Goal: Information Seeking & Learning: Find specific fact

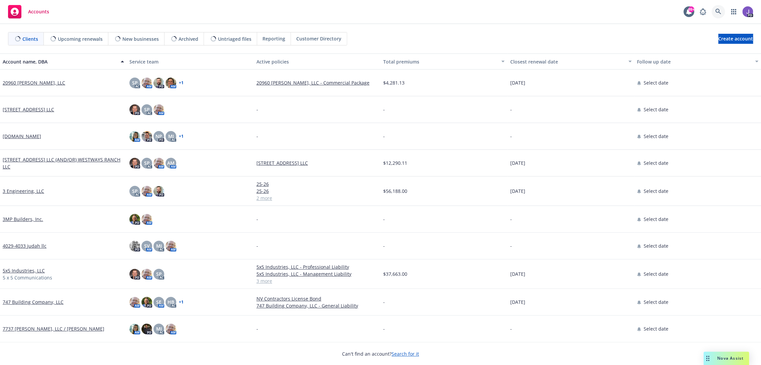
click at [723, 9] on link at bounding box center [718, 11] width 13 height 13
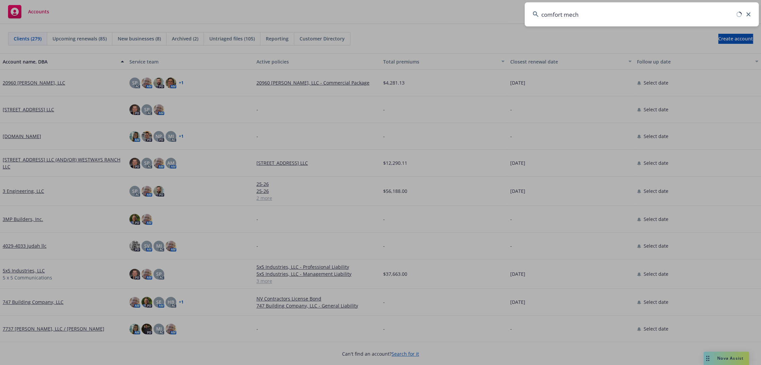
type input "comfort mecha"
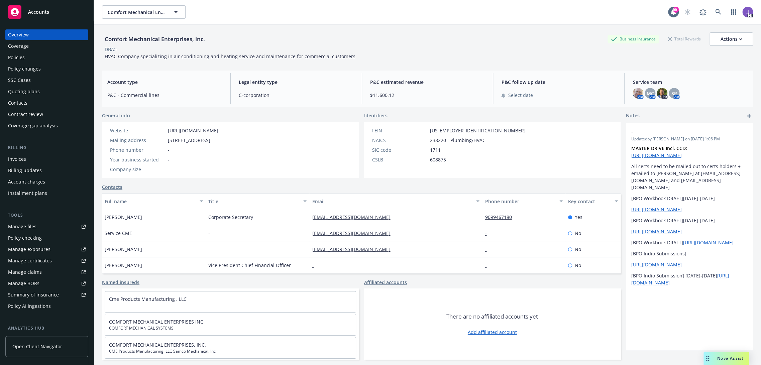
click at [27, 60] on div "Policies" at bounding box center [47, 57] width 78 height 11
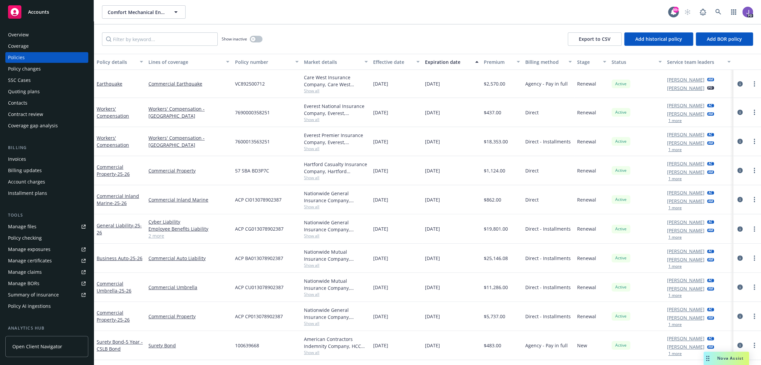
click at [300, 34] on div "Show inactive Export to CSV Add historical policy Add BOR policy" at bounding box center [427, 38] width 667 height 29
click at [404, 34] on div "Show inactive Export to CSV Add historical policy Add BOR policy" at bounding box center [427, 38] width 667 height 29
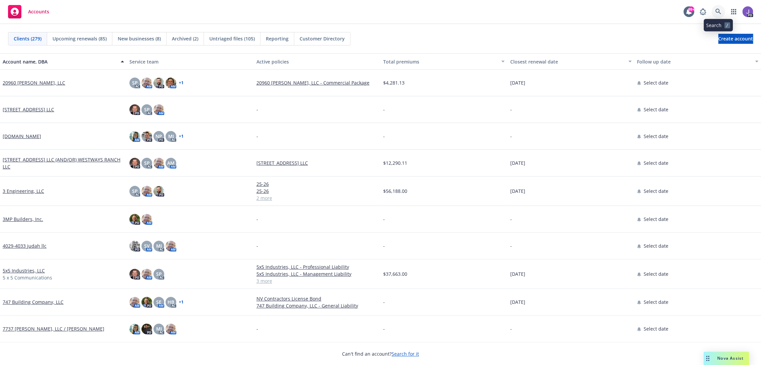
click at [721, 7] on link at bounding box center [718, 11] width 13 height 13
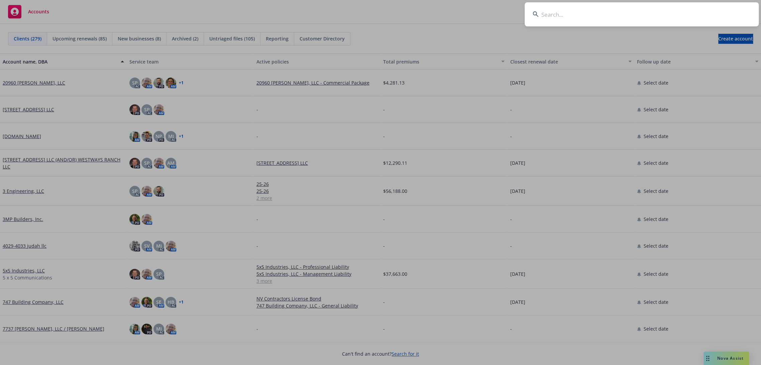
type input "Bariatric Institute"
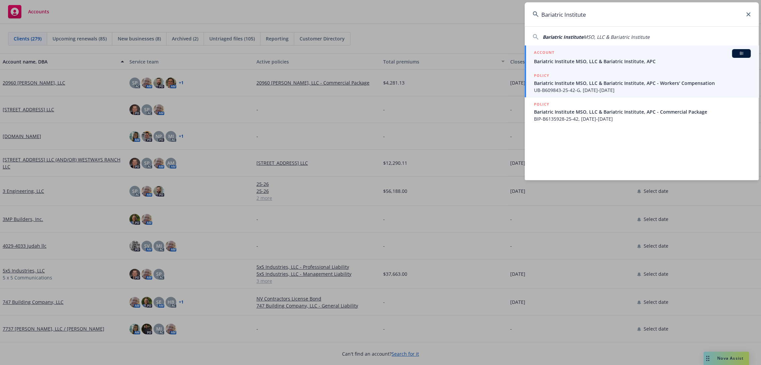
click at [573, 56] on div "ACCOUNT BI" at bounding box center [642, 53] width 217 height 9
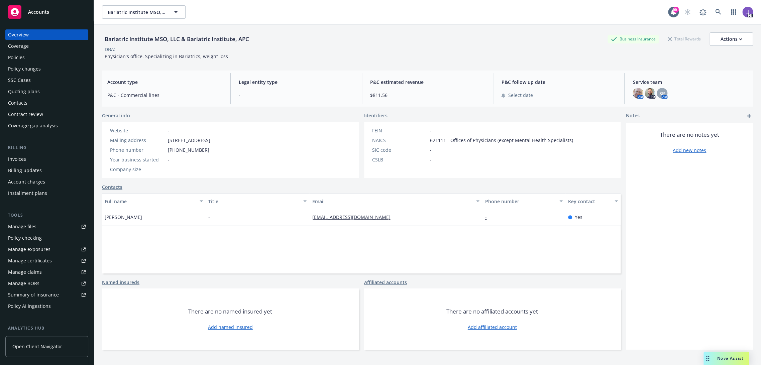
click at [23, 57] on div "Policies" at bounding box center [16, 57] width 17 height 11
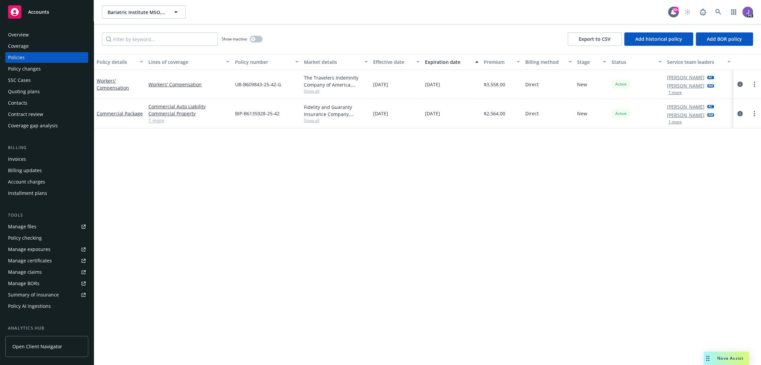
click at [155, 120] on link "1 more" at bounding box center [189, 120] width 81 height 7
click at [22, 39] on div "Overview" at bounding box center [18, 34] width 21 height 11
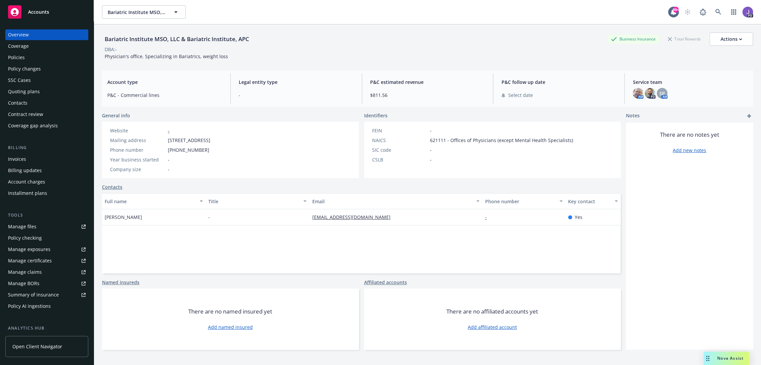
click at [422, 71] on div "Account type P&C - Commercial lines Legal entity type - P&C estimated revenue $…" at bounding box center [427, 89] width 651 height 36
click at [384, 49] on div "DBA: -" at bounding box center [427, 49] width 651 height 7
click at [24, 62] on div "Policies" at bounding box center [16, 57] width 17 height 11
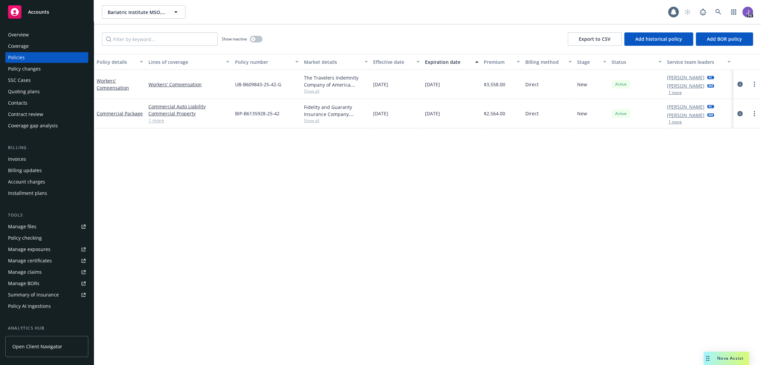
click at [313, 39] on div "Show inactive Export to CSV Add historical policy Add BOR policy" at bounding box center [427, 38] width 667 height 29
click at [275, 181] on div "Policy details Lines of coverage Policy number Market details Effective date Ex…" at bounding box center [427, 210] width 667 height 312
click at [217, 138] on div "Policy details Lines of coverage Policy number Market details Effective date Ex…" at bounding box center [427, 210] width 667 height 312
click at [309, 119] on span "Show all" at bounding box center [336, 121] width 64 height 6
click at [207, 185] on div "Policy details Lines of coverage Policy number Market details Effective date Ex…" at bounding box center [427, 210] width 667 height 312
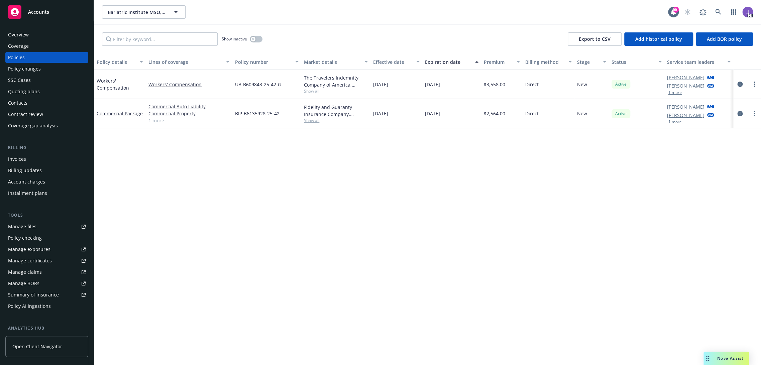
click at [309, 121] on span "Show all" at bounding box center [336, 121] width 64 height 6
click at [163, 122] on link "1 more" at bounding box center [189, 120] width 81 height 7
click at [34, 35] on div "Overview" at bounding box center [47, 34] width 78 height 11
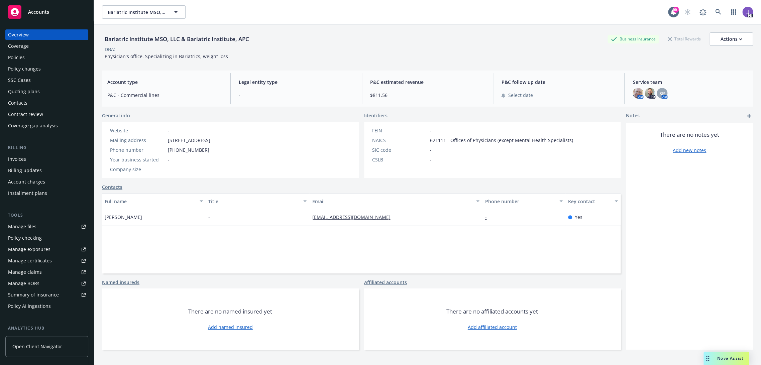
click at [318, 38] on div "Bariatric Institute MSO, LLC & Bariatric Institute, APC Business Insurance Tota…" at bounding box center [427, 38] width 651 height 13
click at [47, 59] on div "Policies" at bounding box center [47, 57] width 78 height 11
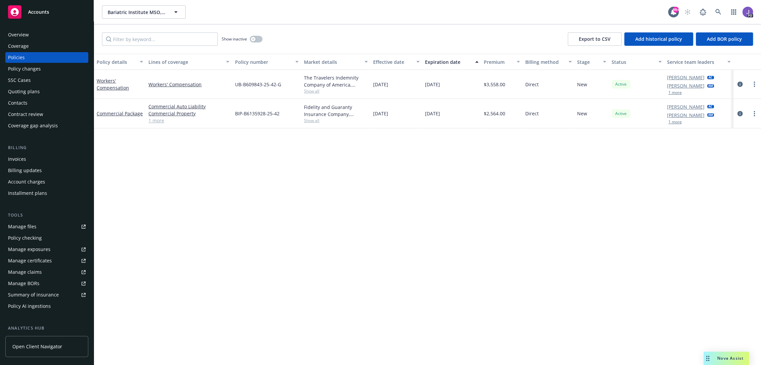
click at [154, 120] on link "1 more" at bounding box center [189, 120] width 81 height 7
click at [312, 120] on div "Fidelity and Guaranty Insurance Company, Travelers Insurance" at bounding box center [336, 114] width 64 height 14
click at [311, 122] on span "Show all" at bounding box center [336, 124] width 64 height 6
click at [46, 33] on div "Overview" at bounding box center [47, 34] width 78 height 11
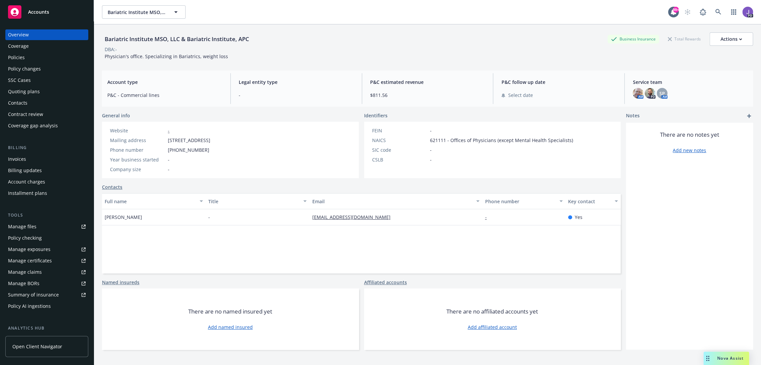
click at [32, 61] on div "Policies" at bounding box center [47, 57] width 78 height 11
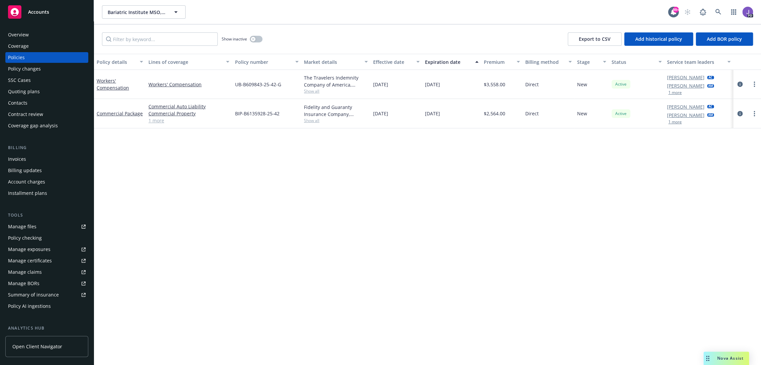
drag, startPoint x: 39, startPoint y: 35, endPoint x: 86, endPoint y: 43, distance: 46.8
click at [39, 35] on div "Overview" at bounding box center [47, 34] width 78 height 11
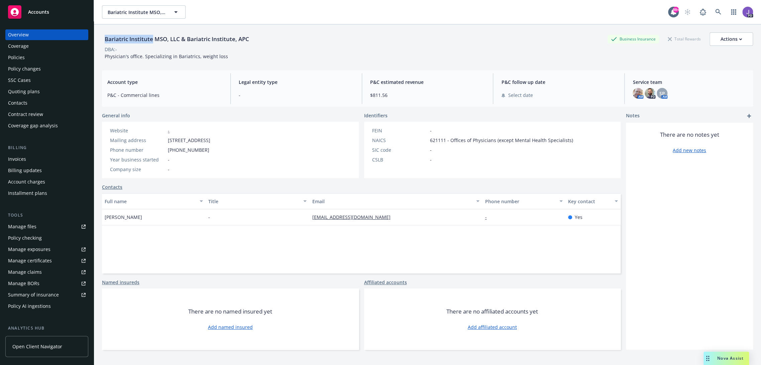
drag, startPoint x: 152, startPoint y: 38, endPoint x: 105, endPoint y: 41, distance: 46.9
click at [105, 41] on div "Bariatric Institute MSO, LLC & Bariatric Institute, APC" at bounding box center [177, 39] width 150 height 9
copy div "Bariatric Institute"
click at [49, 57] on div "Policies" at bounding box center [47, 57] width 78 height 11
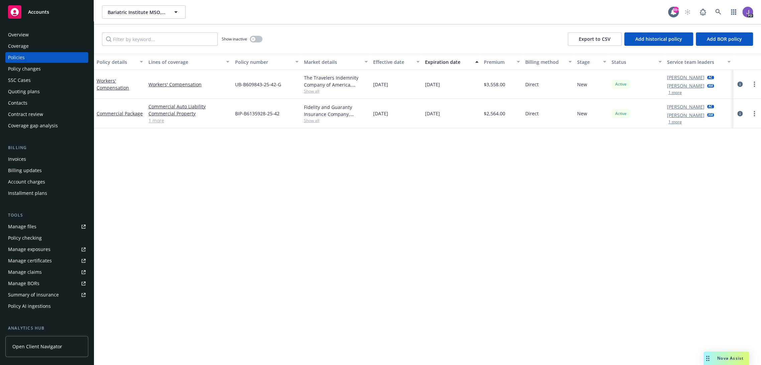
click at [161, 118] on link "1 more" at bounding box center [189, 120] width 81 height 7
click at [311, 93] on span "Show all" at bounding box center [336, 91] width 64 height 6
click at [200, 152] on div "Policy details Lines of coverage Policy number Market details Effective date Ex…" at bounding box center [427, 210] width 667 height 312
drag, startPoint x: 233, startPoint y: 117, endPoint x: 277, endPoint y: 118, distance: 44.5
click at [277, 118] on div "BIP-B6135928-25-42" at bounding box center [266, 117] width 69 height 36
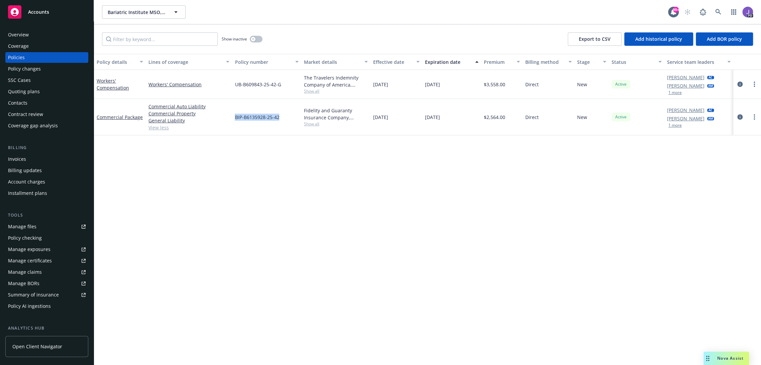
click at [280, 119] on div "BIP-B6135928-25-42" at bounding box center [266, 117] width 69 height 36
drag, startPoint x: 280, startPoint y: 116, endPoint x: 231, endPoint y: 120, distance: 49.3
click at [232, 120] on div "BIP-B6135928-25-42" at bounding box center [266, 117] width 69 height 36
click at [266, 157] on div "Policy details Lines of coverage Policy number Market details Effective date Ex…" at bounding box center [427, 210] width 667 height 312
click at [306, 127] on div "Fidelity and Guaranty Insurance Company, Travelers Insurance Show all" at bounding box center [335, 117] width 69 height 36
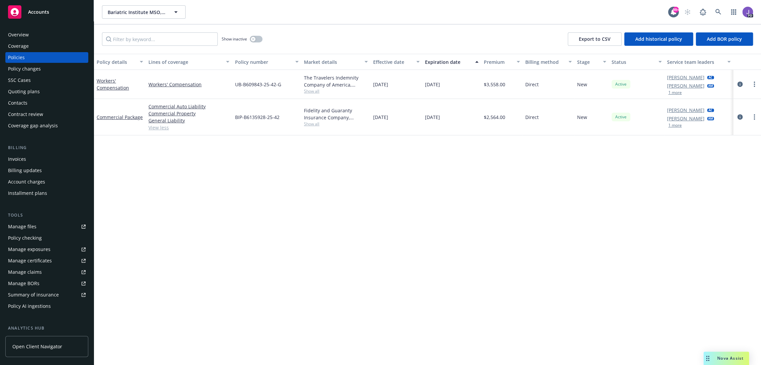
click at [307, 124] on span "Show all" at bounding box center [336, 124] width 64 height 6
click at [193, 175] on div "Policy details Lines of coverage Policy number Market details Effective date Ex…" at bounding box center [427, 210] width 667 height 312
click at [164, 129] on link "View less" at bounding box center [189, 127] width 81 height 7
click at [156, 122] on link "1 more" at bounding box center [189, 120] width 81 height 7
click at [305, 196] on div "Policy details Lines of coverage Policy number Market details Effective date Ex…" at bounding box center [427, 210] width 667 height 312
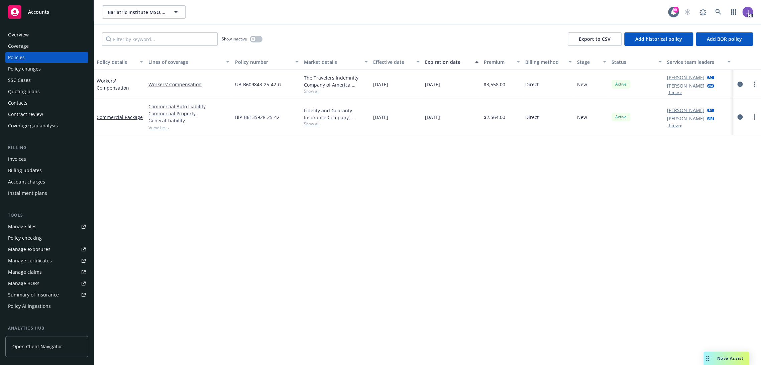
drag, startPoint x: 37, startPoint y: 35, endPoint x: 45, endPoint y: 38, distance: 8.6
click at [37, 35] on div "Overview" at bounding box center [47, 34] width 78 height 11
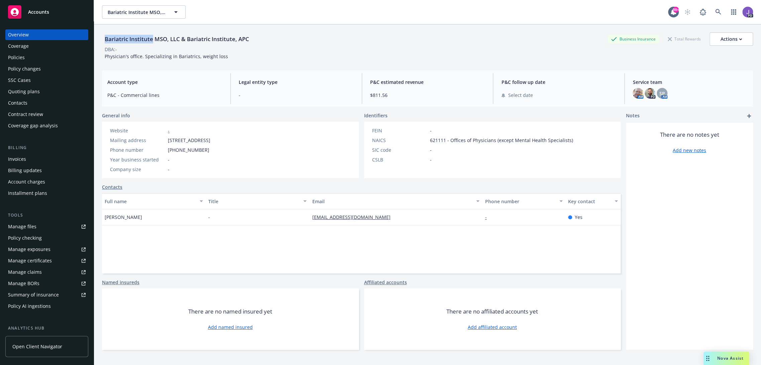
drag, startPoint x: 105, startPoint y: 37, endPoint x: 153, endPoint y: 41, distance: 48.3
click at [153, 41] on div "Bariatric Institute MSO, LLC & Bariatric Institute, APC" at bounding box center [177, 39] width 150 height 9
click at [712, 10] on link at bounding box center [718, 11] width 13 height 13
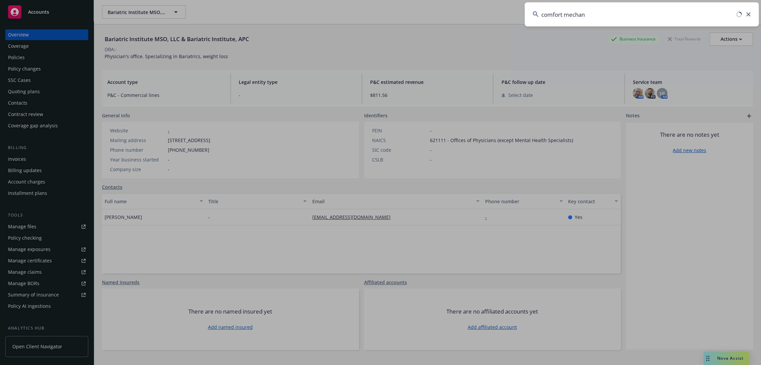
type input "comfort mechani"
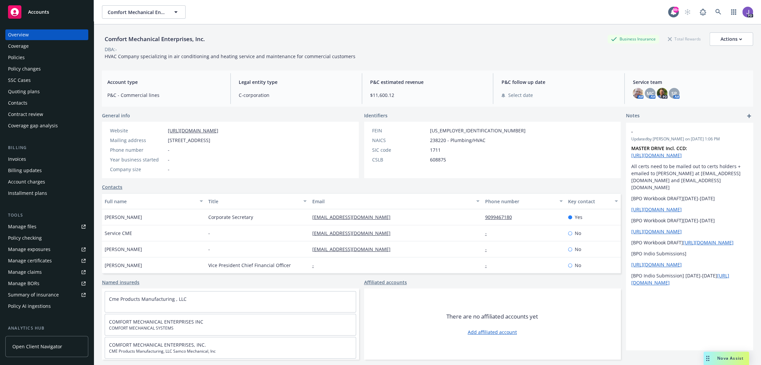
click at [50, 57] on div "Policies" at bounding box center [47, 57] width 78 height 11
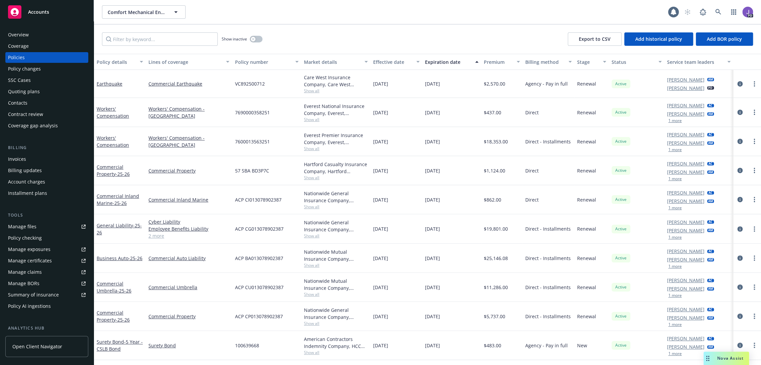
click at [22, 37] on div "Overview" at bounding box center [18, 34] width 21 height 11
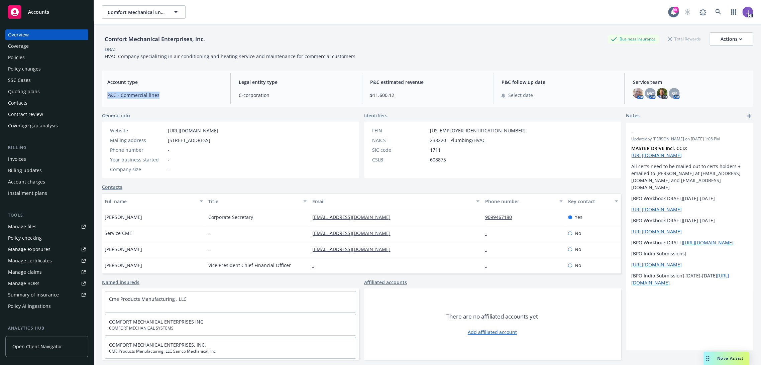
drag, startPoint x: 161, startPoint y: 95, endPoint x: 104, endPoint y: 97, distance: 57.6
click at [104, 97] on div "Account type P&C - Commercial lines" at bounding box center [165, 88] width 126 height 31
drag, startPoint x: 102, startPoint y: 39, endPoint x: 161, endPoint y: 39, distance: 58.5
click at [161, 39] on div "Comfort Mechanical Enterprises, Inc." at bounding box center [155, 39] width 106 height 9
drag, startPoint x: 377, startPoint y: 53, endPoint x: 299, endPoint y: 6, distance: 91.2
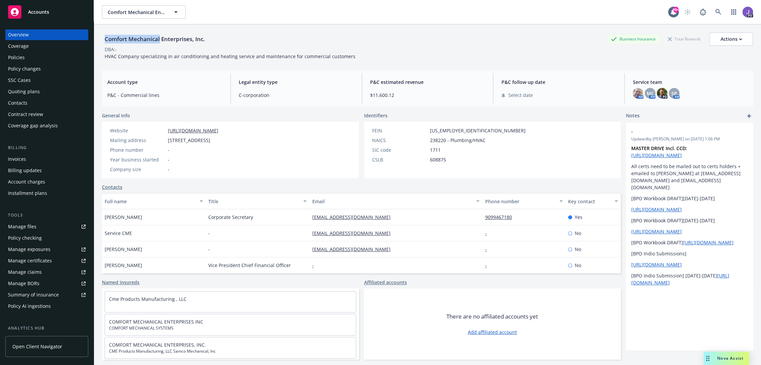
click at [377, 52] on div "Comfort Mechanical Enterprises, Inc. Business Insurance Total Rewards Actions D…" at bounding box center [427, 45] width 651 height 27
drag, startPoint x: 379, startPoint y: 215, endPoint x: 308, endPoint y: 217, distance: 71.6
click at [309, 217] on div "[EMAIL_ADDRESS][DOMAIN_NAME]" at bounding box center [395, 217] width 173 height 16
copy link "[EMAIL_ADDRESS][DOMAIN_NAME]"
click at [712, 10] on link at bounding box center [718, 11] width 13 height 13
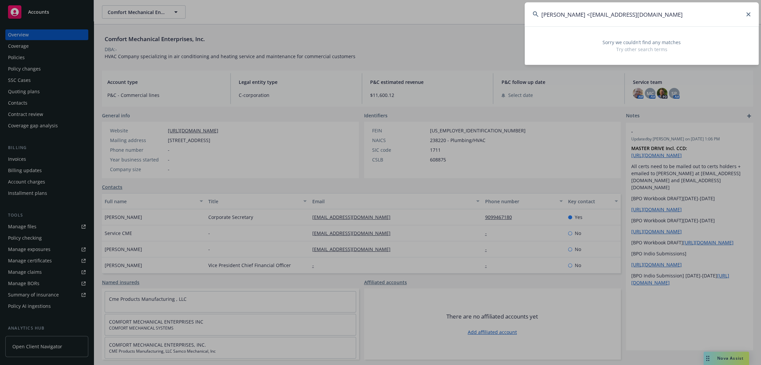
drag, startPoint x: 576, startPoint y: 14, endPoint x: 496, endPoint y: 17, distance: 79.7
click at [496, 17] on div "[PERSON_NAME] <[EMAIL_ADDRESS][DOMAIN_NAME] Sorry we couldn’t find any matches …" at bounding box center [380, 182] width 761 height 365
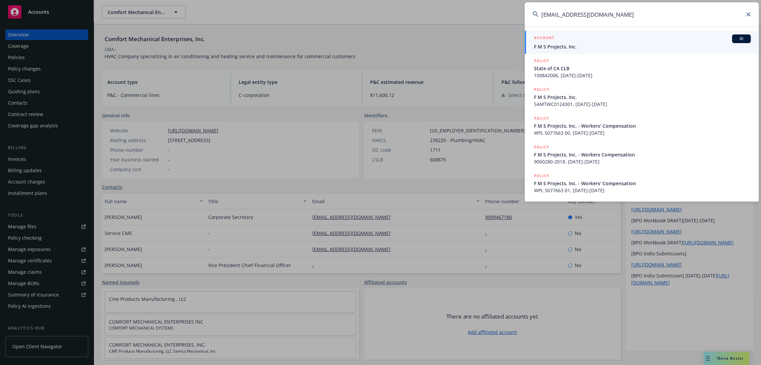
type input "[EMAIL_ADDRESS][DOMAIN_NAME]"
click at [553, 43] on span "F M S Projects, Inc." at bounding box center [642, 46] width 217 height 7
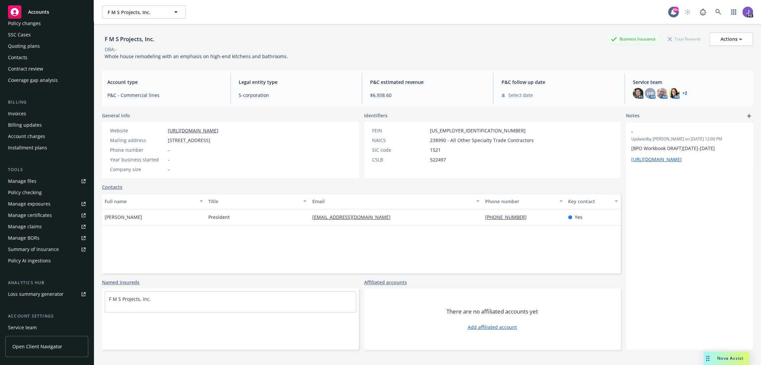
scroll to position [74, 0]
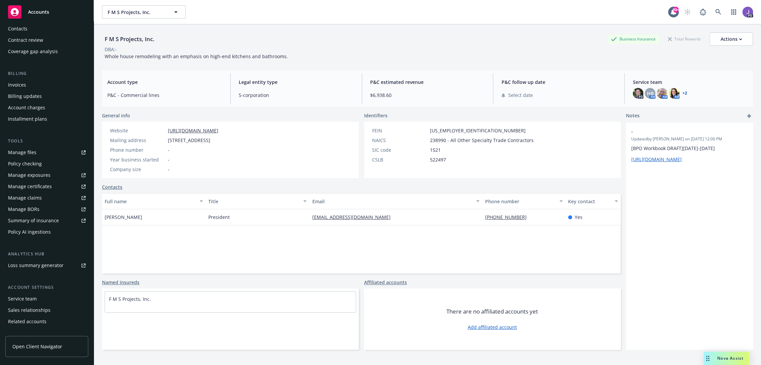
click at [28, 300] on div "Service team" at bounding box center [22, 299] width 29 height 11
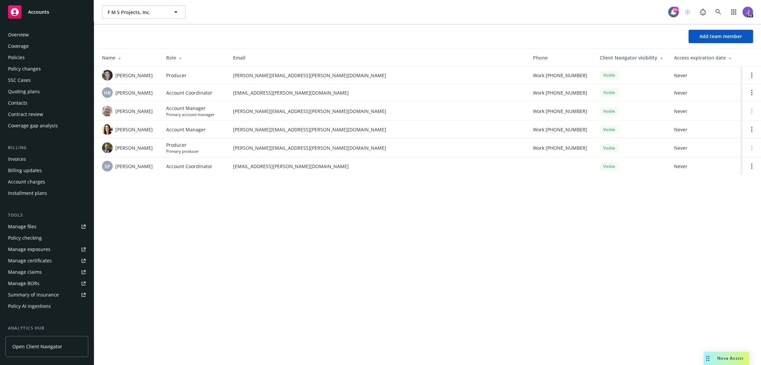
click at [26, 60] on div "Policies" at bounding box center [47, 57] width 78 height 11
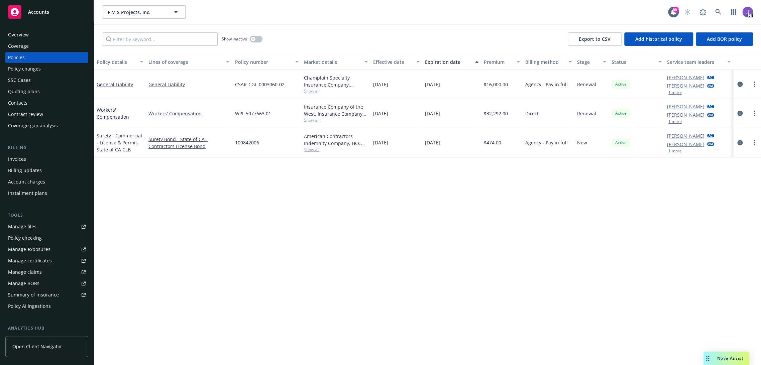
click at [309, 121] on span "Show all" at bounding box center [336, 120] width 64 height 6
click at [200, 201] on div "Policy details Lines of coverage Policy number Market details Effective date Ex…" at bounding box center [427, 210] width 667 height 312
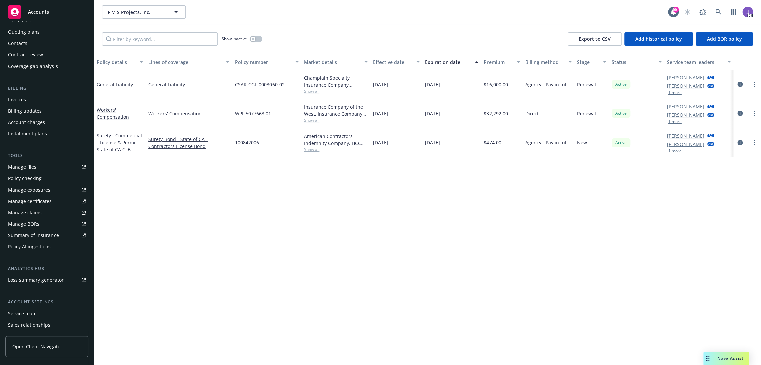
scroll to position [74, 0]
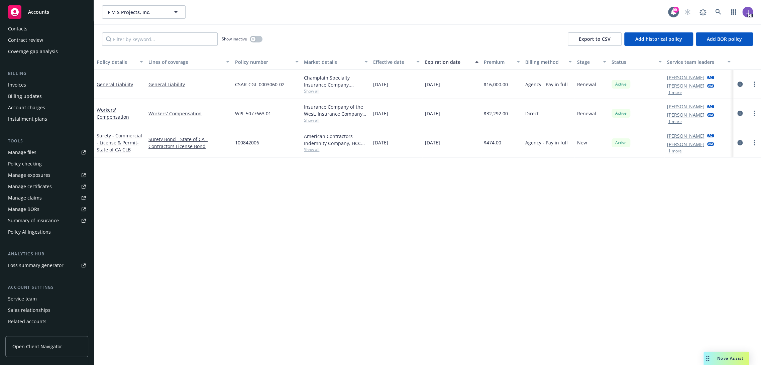
click at [25, 297] on div "Service team" at bounding box center [22, 299] width 29 height 11
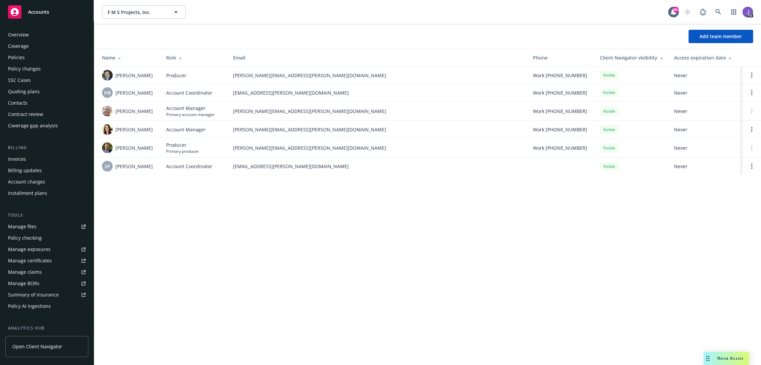
click at [28, 58] on div "Policies" at bounding box center [47, 57] width 78 height 11
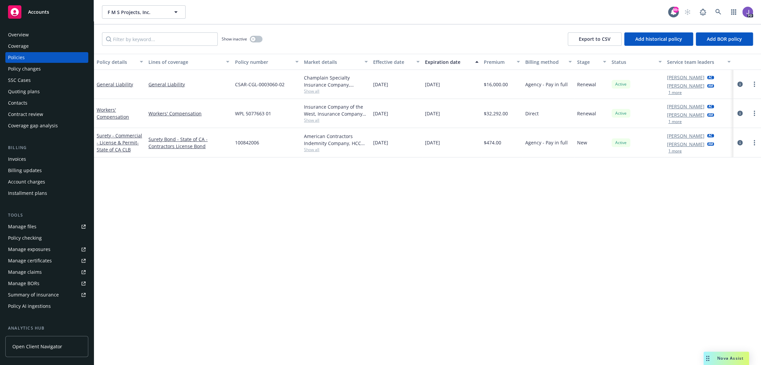
click at [317, 33] on div "Show inactive Export to CSV Add historical policy Add BOR policy" at bounding box center [427, 38] width 667 height 29
click at [716, 15] on icon at bounding box center [719, 12] width 6 height 6
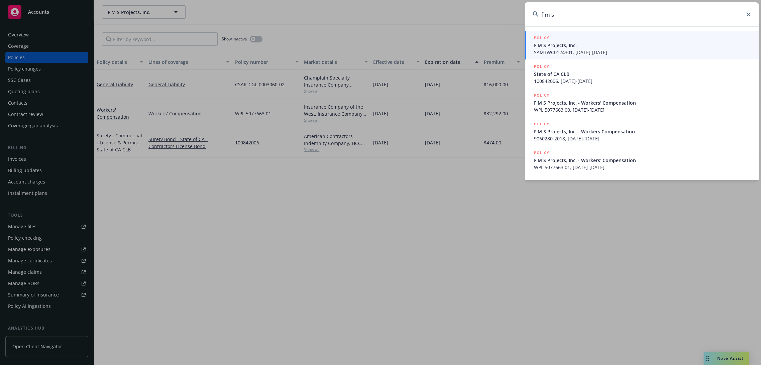
type input "f m s"
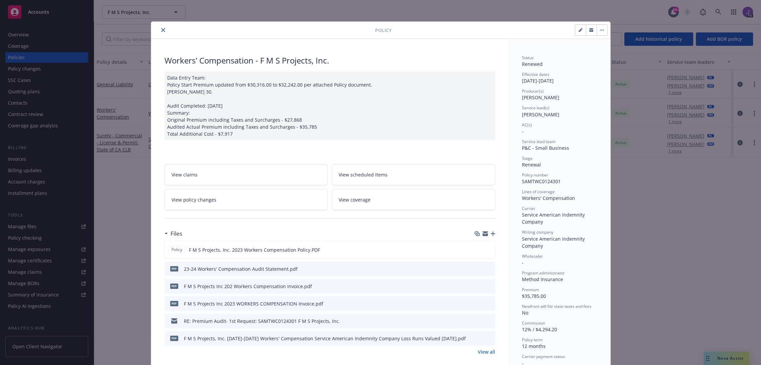
click at [161, 28] on icon "close" at bounding box center [163, 30] width 4 height 4
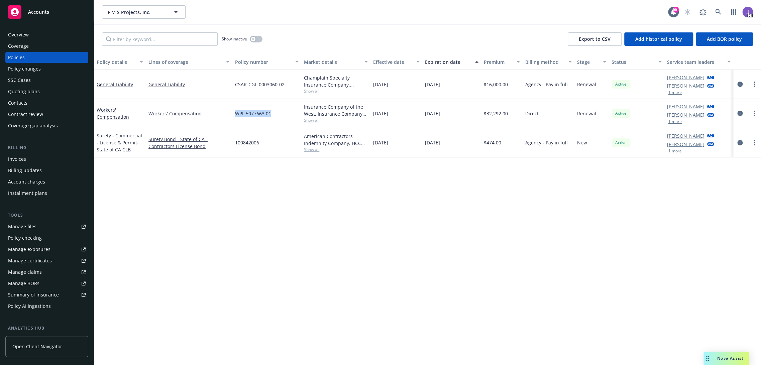
drag, startPoint x: 274, startPoint y: 114, endPoint x: 233, endPoint y: 116, distance: 40.5
click at [233, 116] on div "WPL 5077663 01" at bounding box center [266, 113] width 69 height 29
copy span "WPL 5077663 01"
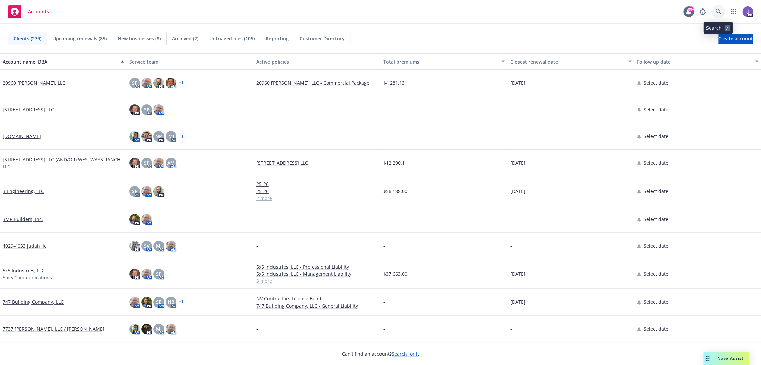
click at [721, 11] on icon at bounding box center [719, 12] width 6 height 6
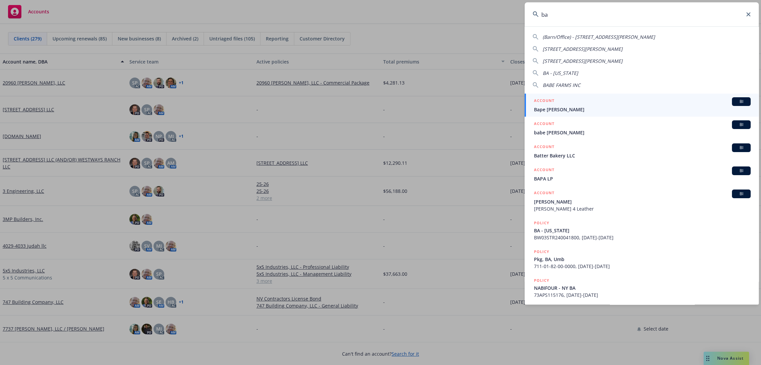
type input "b"
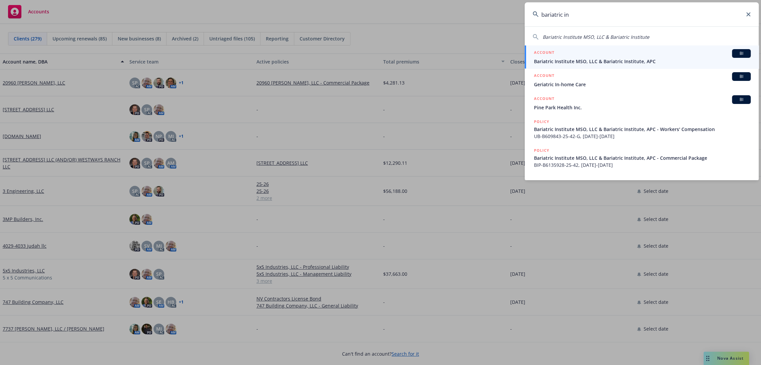
type input "bariatric in"
click at [646, 52] on div "ACCOUNT BI" at bounding box center [642, 53] width 217 height 9
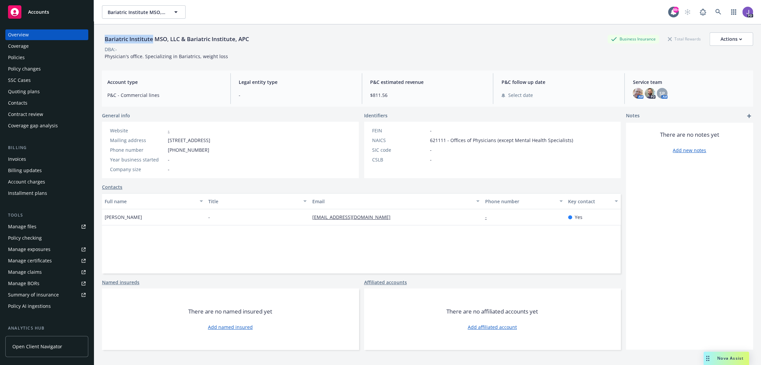
drag, startPoint x: 104, startPoint y: 39, endPoint x: 153, endPoint y: 41, distance: 48.9
click at [153, 41] on div "Bariatric Institute MSO, LLC & Bariatric Institute, APC" at bounding box center [177, 39] width 150 height 9
copy div "Bariatric Institute"
click at [116, 35] on div "Bariatric Institute MSO, LLC & Bariatric Institute, APC" at bounding box center [177, 39] width 150 height 9
drag, startPoint x: 105, startPoint y: 38, endPoint x: 153, endPoint y: 41, distance: 47.6
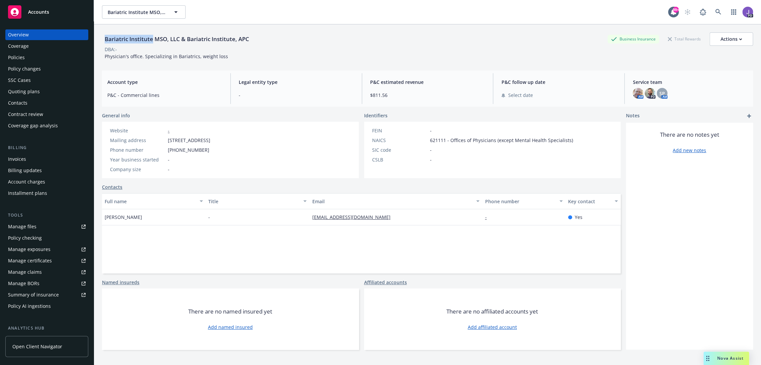
click at [153, 41] on div "Bariatric Institute MSO, LLC & Bariatric Institute, APC" at bounding box center [177, 39] width 150 height 9
copy div "Bariatric Institute"
drag, startPoint x: 23, startPoint y: 57, endPoint x: 72, endPoint y: 75, distance: 52.1
click at [23, 57] on div "Policies" at bounding box center [16, 57] width 17 height 11
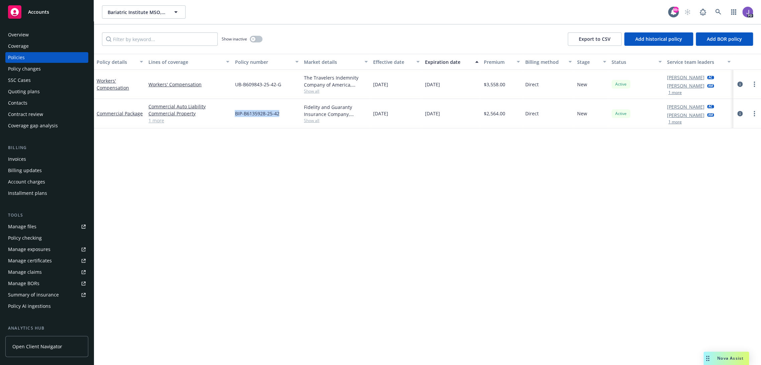
drag, startPoint x: 280, startPoint y: 114, endPoint x: 235, endPoint y: 120, distance: 45.5
click at [235, 120] on div "BIP-B6135928-25-42" at bounding box center [266, 113] width 69 height 29
copy span "BIP-B6135928-25-42"
drag, startPoint x: 232, startPoint y: 114, endPoint x: 215, endPoint y: 101, distance: 21.2
click at [233, 114] on div "BIP-B6135928-25-42" at bounding box center [266, 113] width 69 height 29
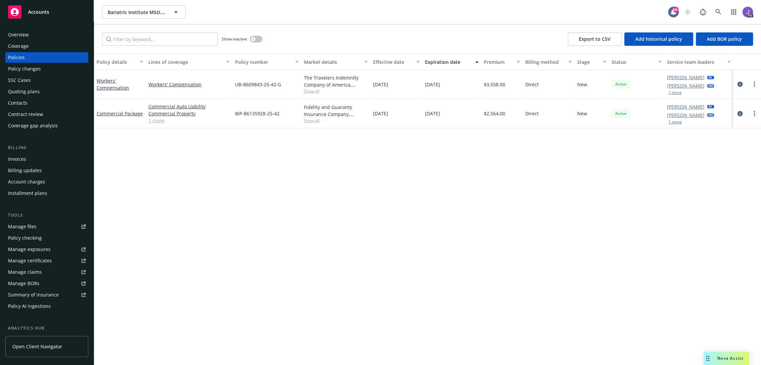
click at [45, 34] on div "Overview" at bounding box center [47, 34] width 78 height 11
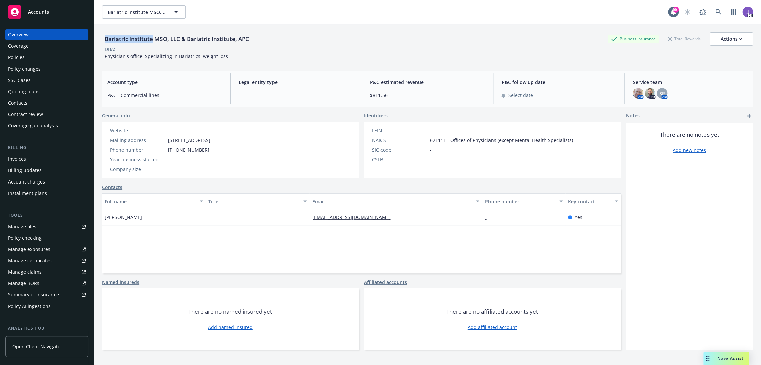
drag, startPoint x: 152, startPoint y: 40, endPoint x: 158, endPoint y: 18, distance: 22.6
click at [102, 39] on div "Bariatric Institute MSO, LLC & Bariatric Institute, APC" at bounding box center [177, 39] width 150 height 9
copy div "Bariatric Institute"
click at [24, 58] on div "Policies" at bounding box center [47, 57] width 78 height 11
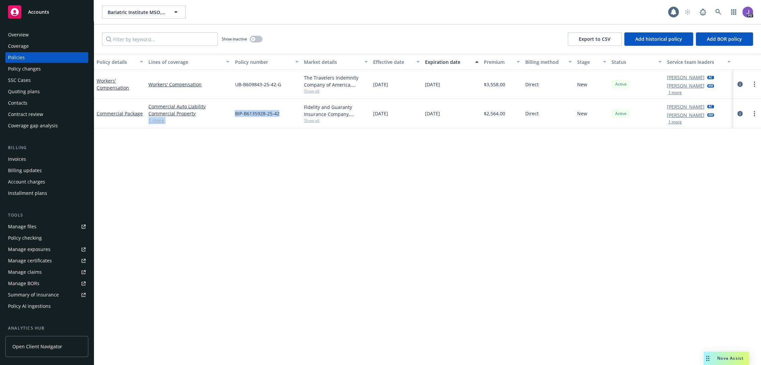
drag, startPoint x: 280, startPoint y: 114, endPoint x: 230, endPoint y: 116, distance: 49.5
click at [230, 116] on div "Commercial Package Commercial Auto Liability Commercial Property General Liabil…" at bounding box center [427, 113] width 667 height 29
copy div "General Liability 1 more BIP-B6135928-25-42"
click at [332, 249] on div "Policy details Lines of coverage Policy number Market details Effective date Ex…" at bounding box center [427, 210] width 667 height 312
click at [31, 34] on div "Overview" at bounding box center [47, 34] width 78 height 11
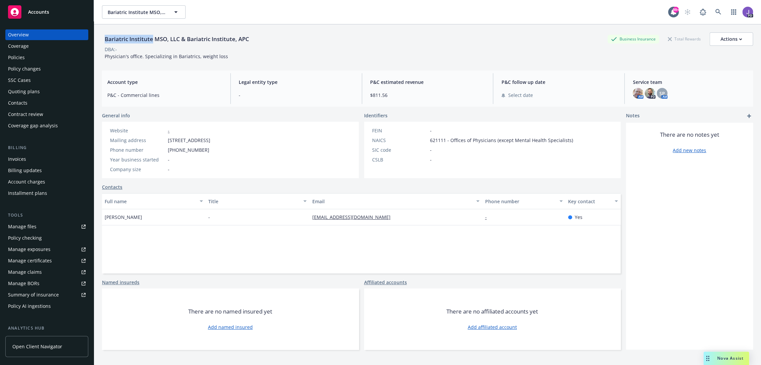
drag, startPoint x: 104, startPoint y: 39, endPoint x: 152, endPoint y: 40, distance: 48.5
click at [152, 41] on div "Bariatric Institute MSO, LLC & Bariatric Institute, APC" at bounding box center [177, 39] width 150 height 9
copy div "Bariatric Institute"
click at [244, 44] on div "Bariatric Institute MSO, LLC & Bariatric Institute, APC" at bounding box center [177, 38] width 150 height 13
drag, startPoint x: 105, startPoint y: 37, endPoint x: 166, endPoint y: 40, distance: 61.0
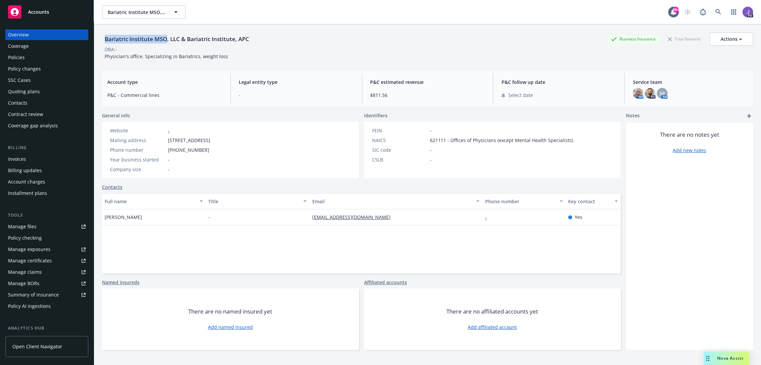
click at [166, 40] on div "Bariatric Institute MSO, LLC & Bariatric Institute, APC" at bounding box center [177, 39] width 150 height 9
copy div "Bariatric Institute MSO"
click at [18, 59] on div "Policies" at bounding box center [16, 57] width 17 height 11
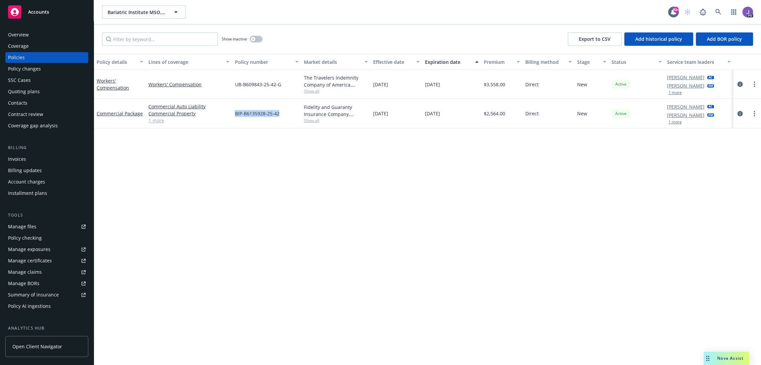
drag, startPoint x: 280, startPoint y: 114, endPoint x: 231, endPoint y: 115, distance: 49.2
click at [232, 115] on div "BIP-B6135928-25-42" at bounding box center [266, 113] width 69 height 29
copy span "BIP-B6135928-25-42"
